Goal: Navigation & Orientation: Understand site structure

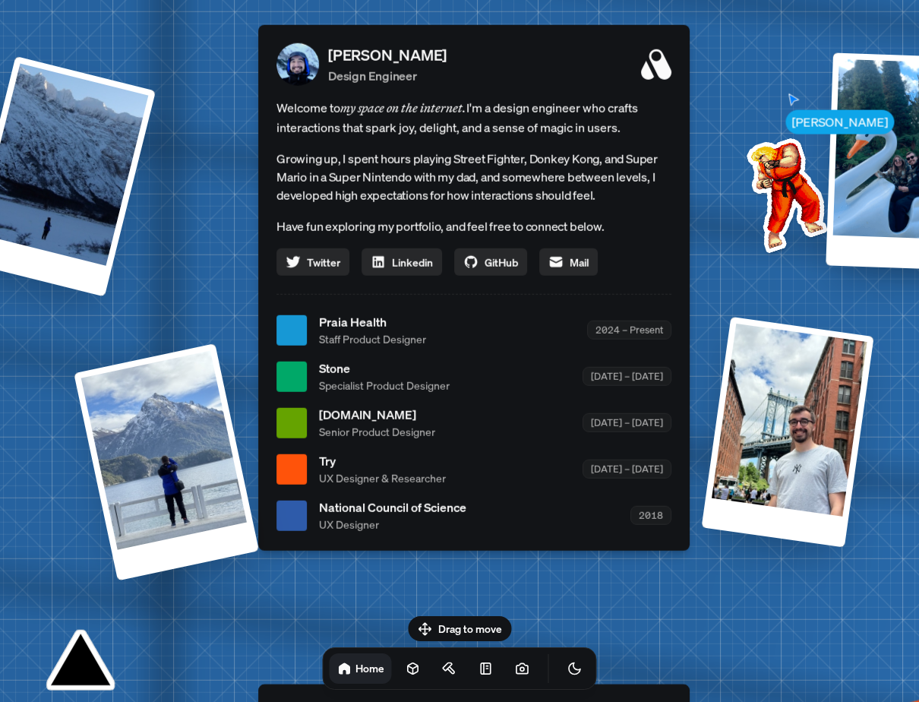
drag, startPoint x: 630, startPoint y: 160, endPoint x: 638, endPoint y: 165, distance: 9.9
click at [638, 165] on p "Growing up, I spent hours playing Street Fighter, Donkey Kong, and Super Mario …" at bounding box center [473, 177] width 395 height 55
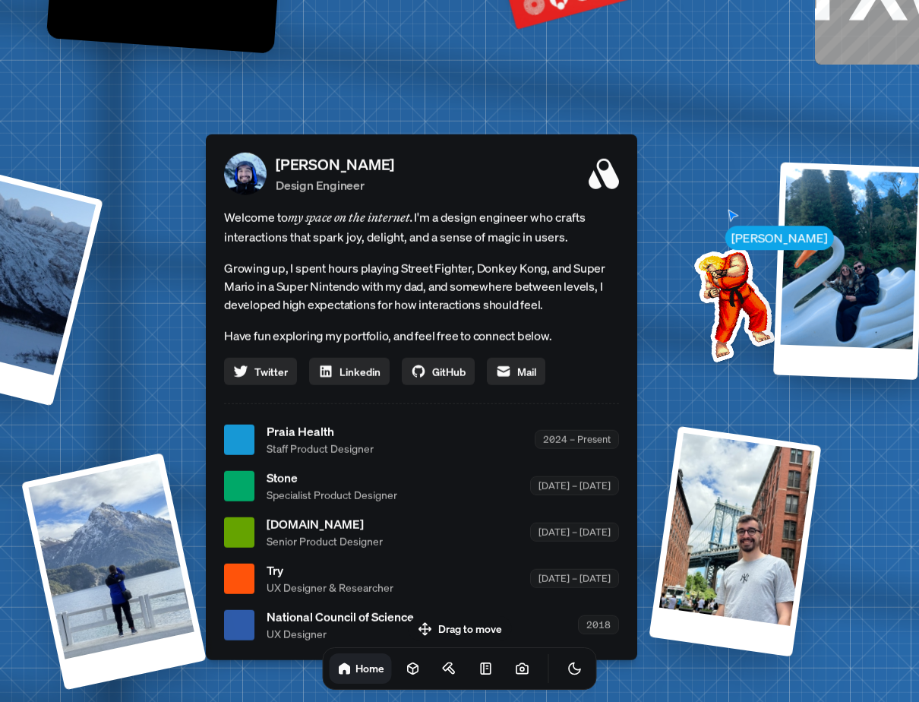
drag, startPoint x: 422, startPoint y: 600, endPoint x: 369, endPoint y: 710, distance: 122.0
click at [369, 0] on html "[PERSON_NAME] [PERSON_NAME] Design Engineer Welcome to my space on the internet…" at bounding box center [459, 0] width 919 height 0
click at [406, 673] on icon at bounding box center [413, 668] width 15 height 15
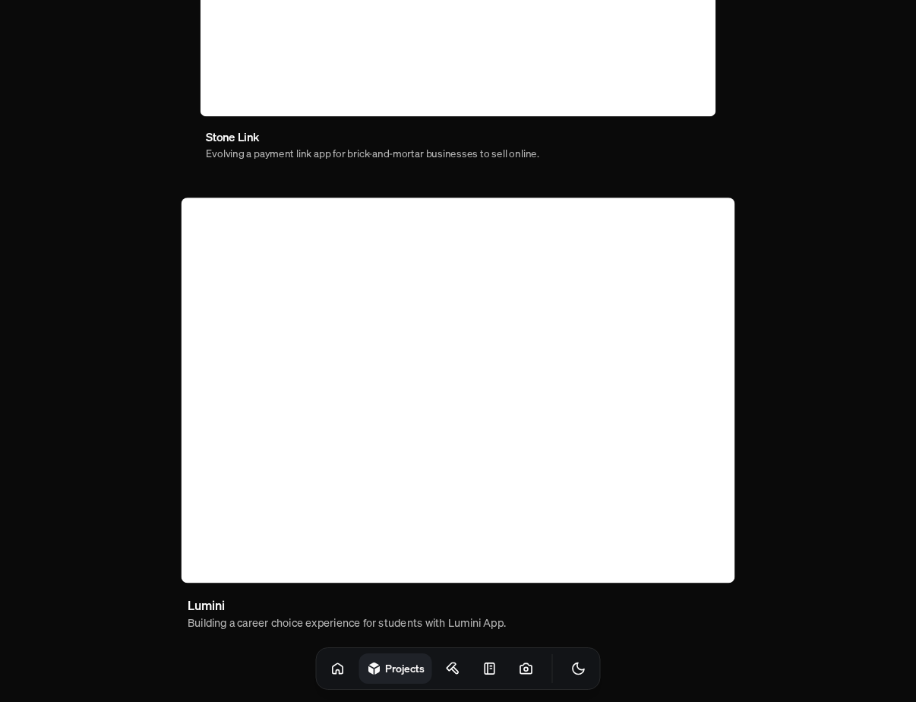
scroll to position [864, 0]
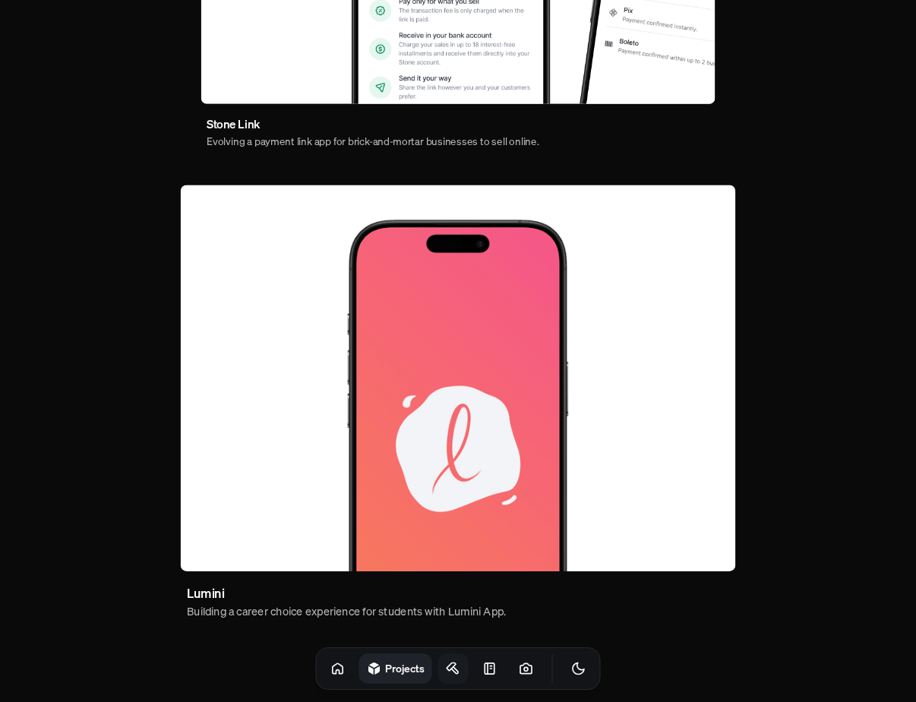
click at [446, 669] on icon at bounding box center [453, 668] width 15 height 15
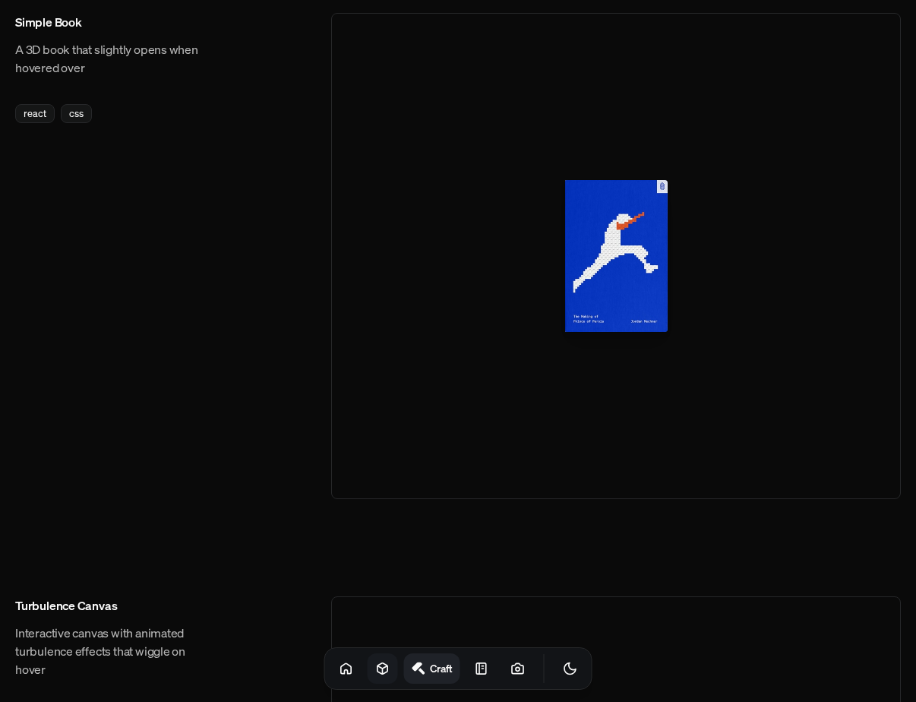
scroll to position [1182, 0]
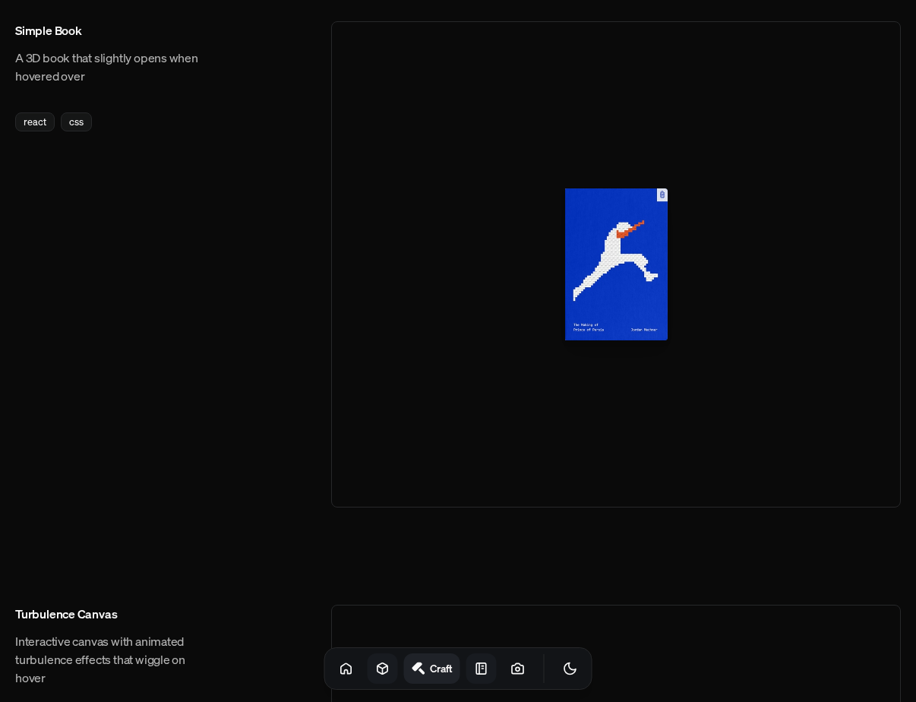
click at [474, 662] on icon at bounding box center [481, 668] width 15 height 15
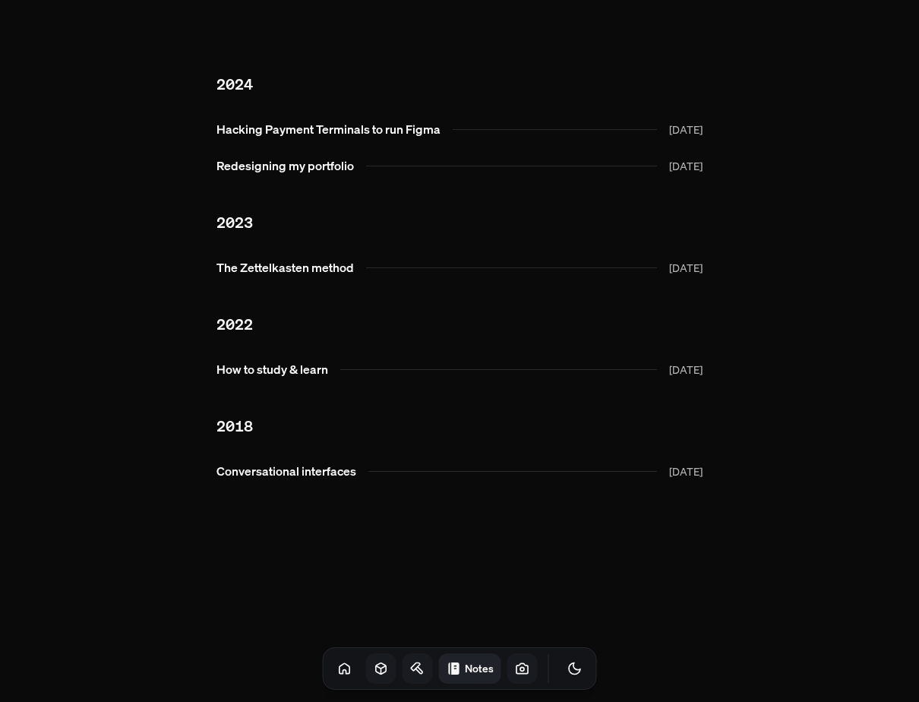
click at [515, 668] on icon at bounding box center [522, 668] width 15 height 15
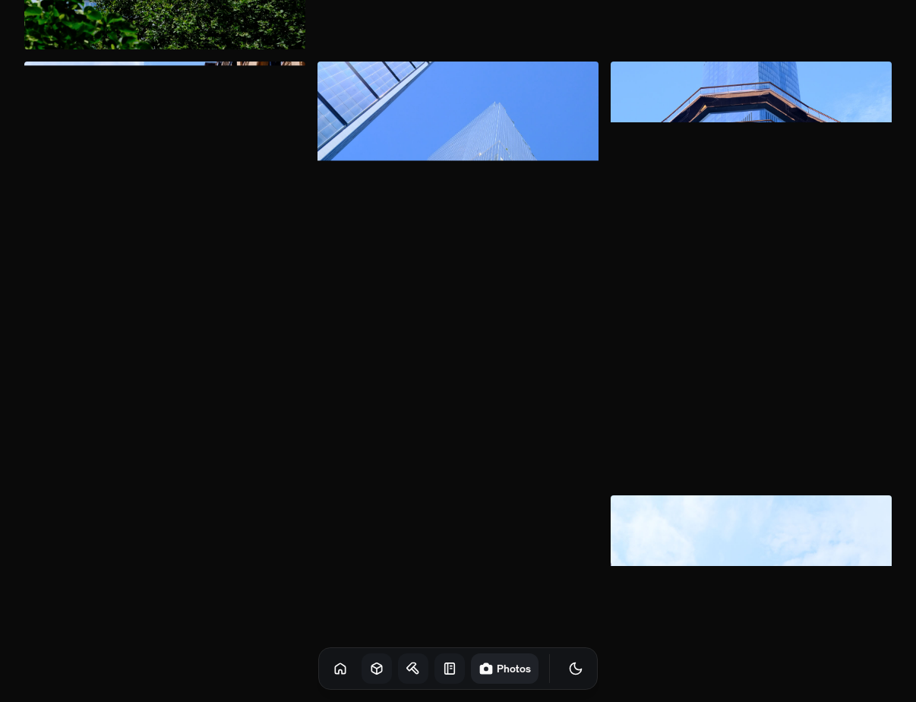
scroll to position [416, 0]
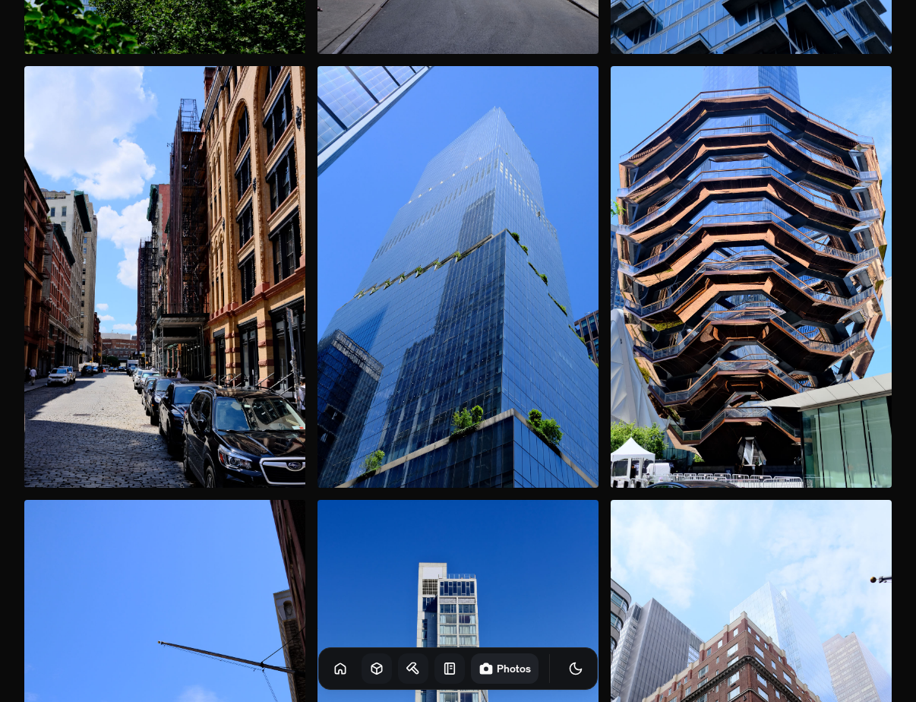
click at [436, 679] on link at bounding box center [449, 668] width 30 height 30
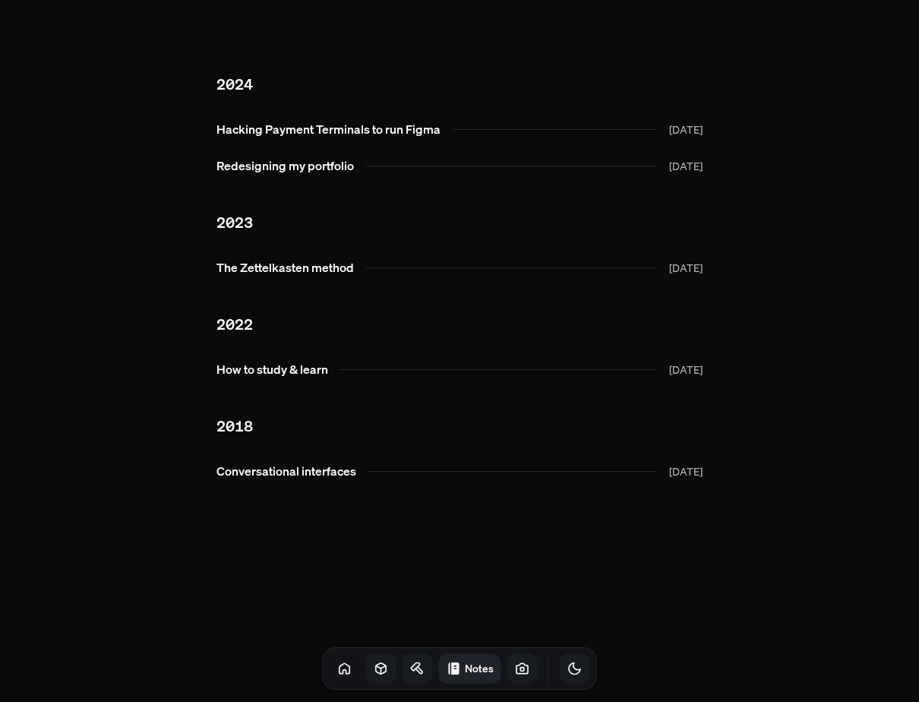
click at [569, 671] on icon "Toggle Theme" at bounding box center [574, 668] width 11 height 11
click at [330, 659] on link at bounding box center [345, 668] width 30 height 30
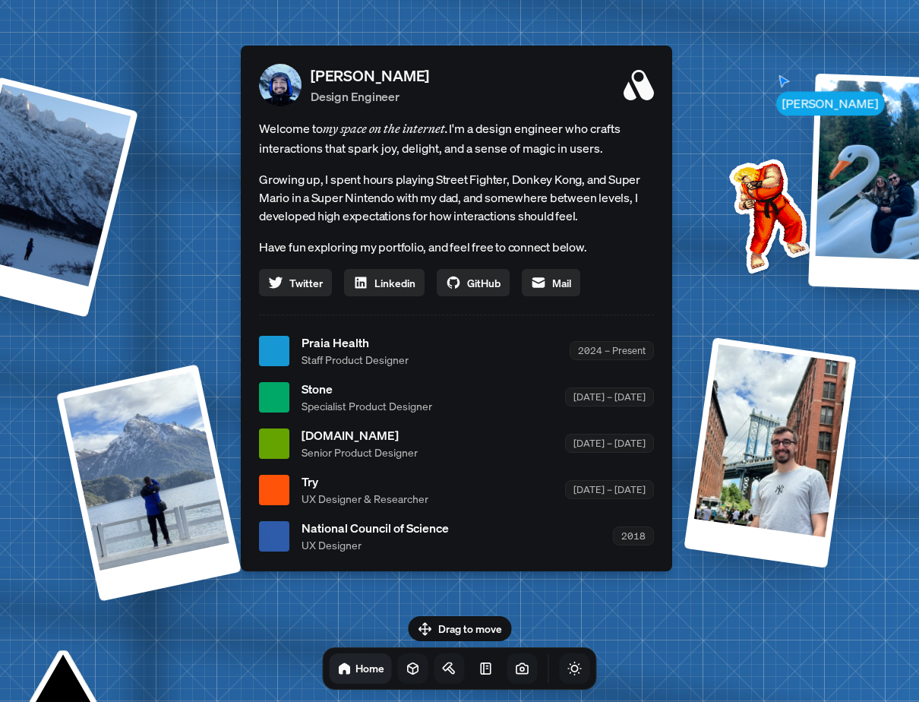
click at [567, 661] on icon "Toggle Theme" at bounding box center [574, 668] width 15 height 15
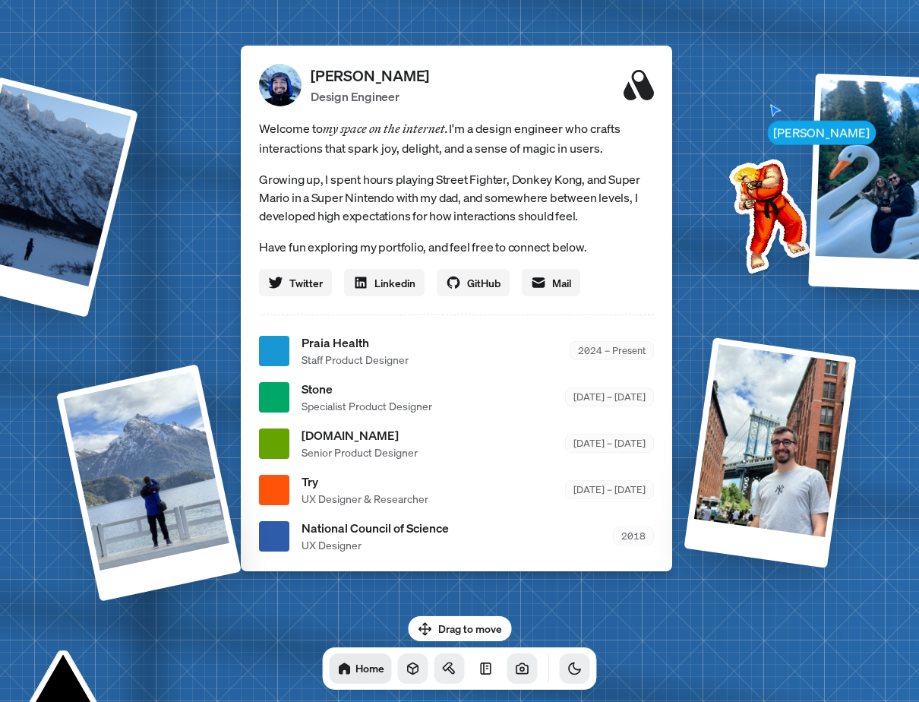
click at [567, 663] on icon "Toggle Theme" at bounding box center [574, 668] width 15 height 15
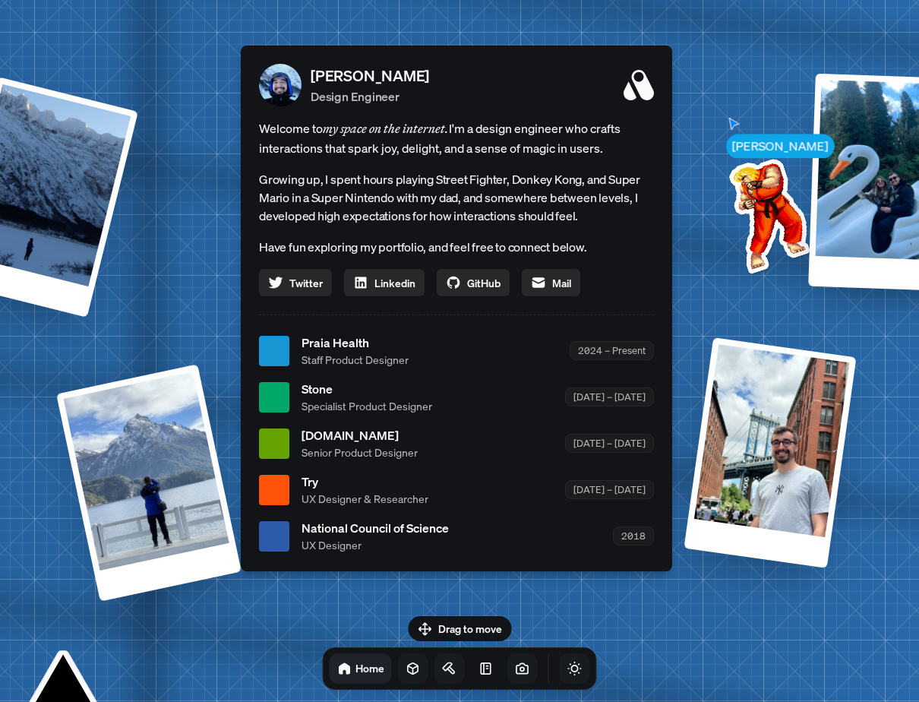
click at [0, 0] on icon "Toggle Audio" at bounding box center [0, 0] width 0 height 0
